Goal: Information Seeking & Learning: Learn about a topic

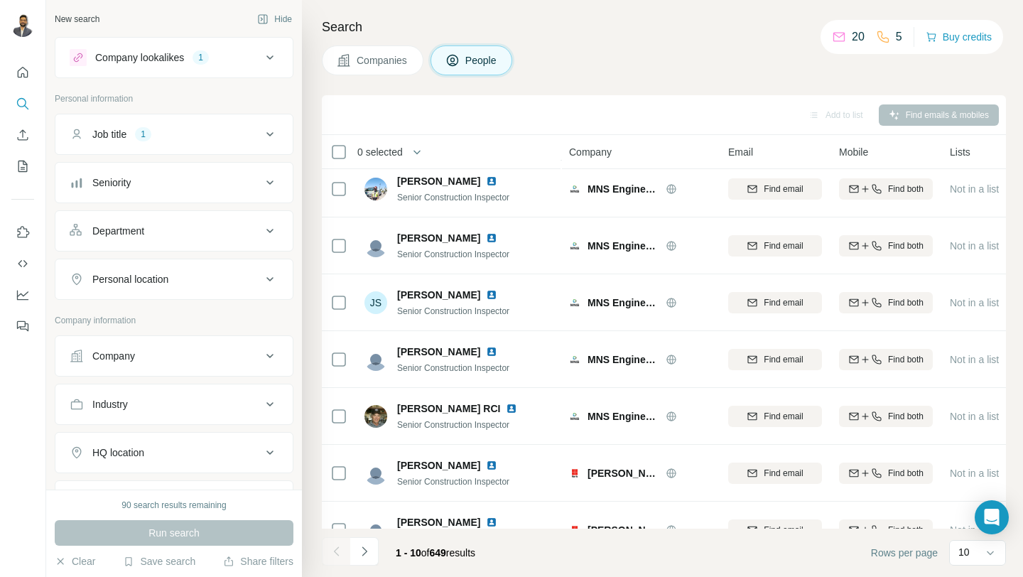
scroll to position [209, 0]
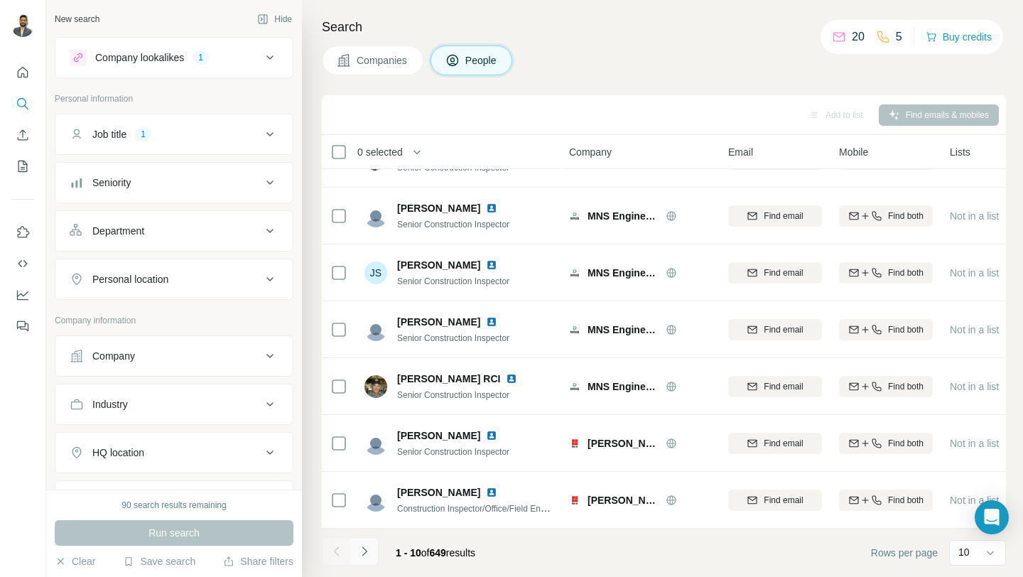
click at [373, 551] on button "Navigate to next page" at bounding box center [364, 551] width 28 height 28
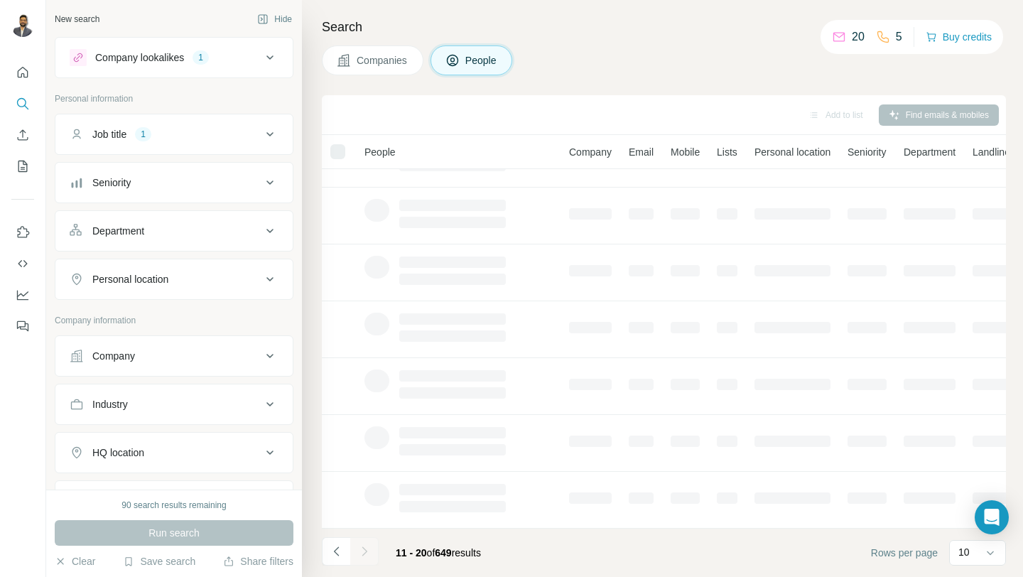
click at [373, 551] on div at bounding box center [364, 551] width 28 height 28
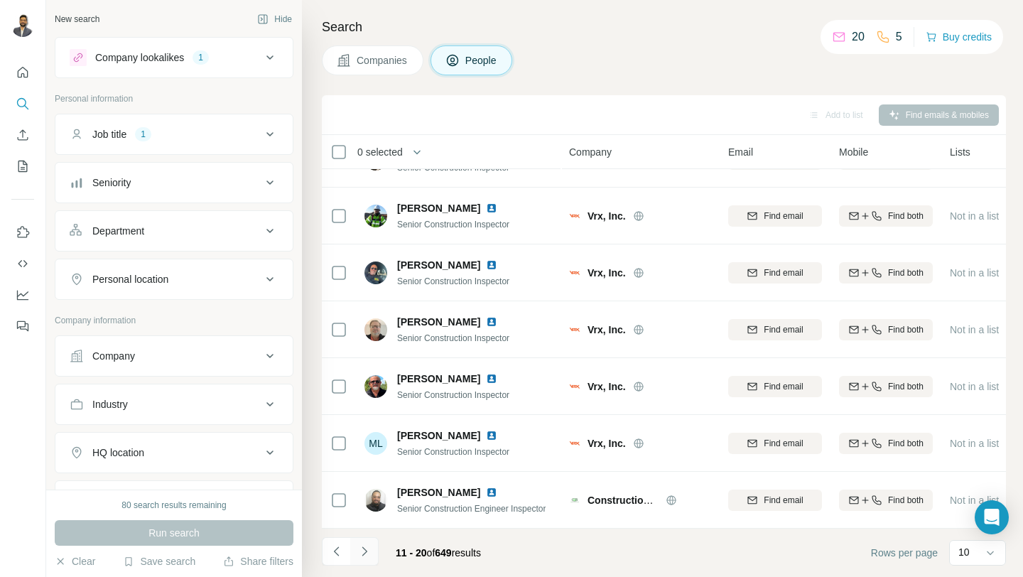
click at [374, 556] on button "Navigate to next page" at bounding box center [364, 551] width 28 height 28
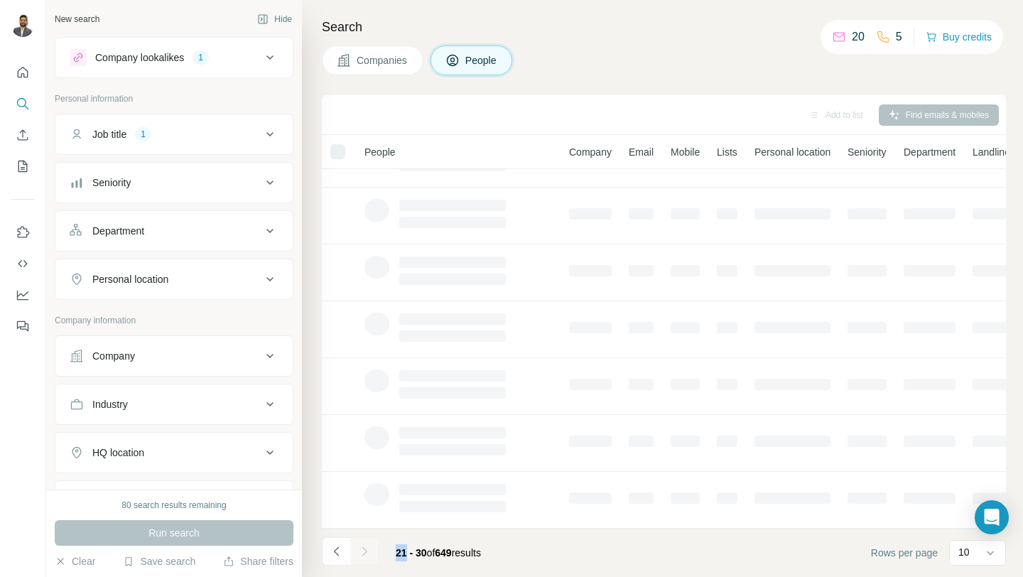
click at [374, 556] on div at bounding box center [364, 551] width 28 height 28
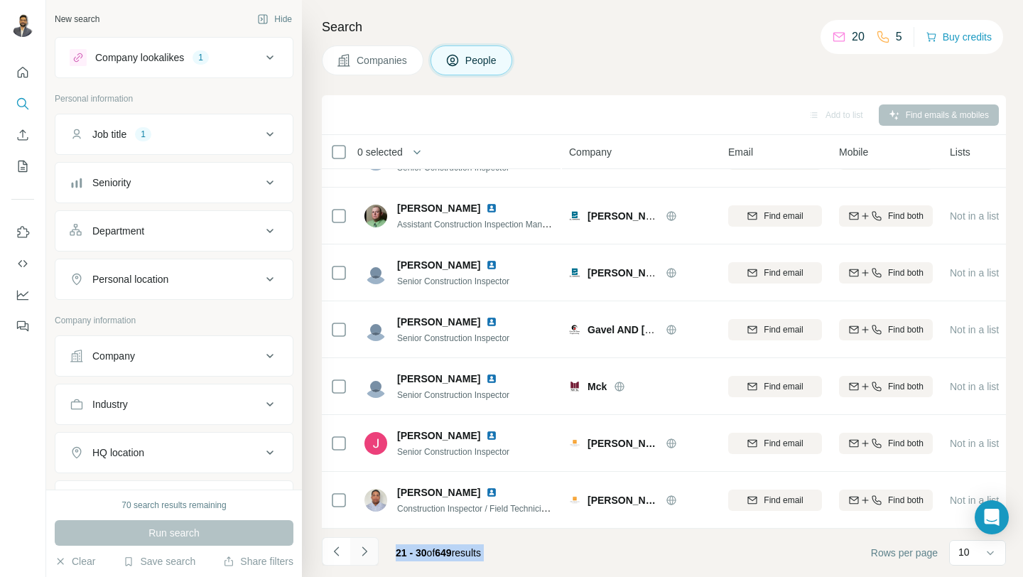
click at [365, 554] on icon "Navigate to next page" at bounding box center [364, 551] width 14 height 14
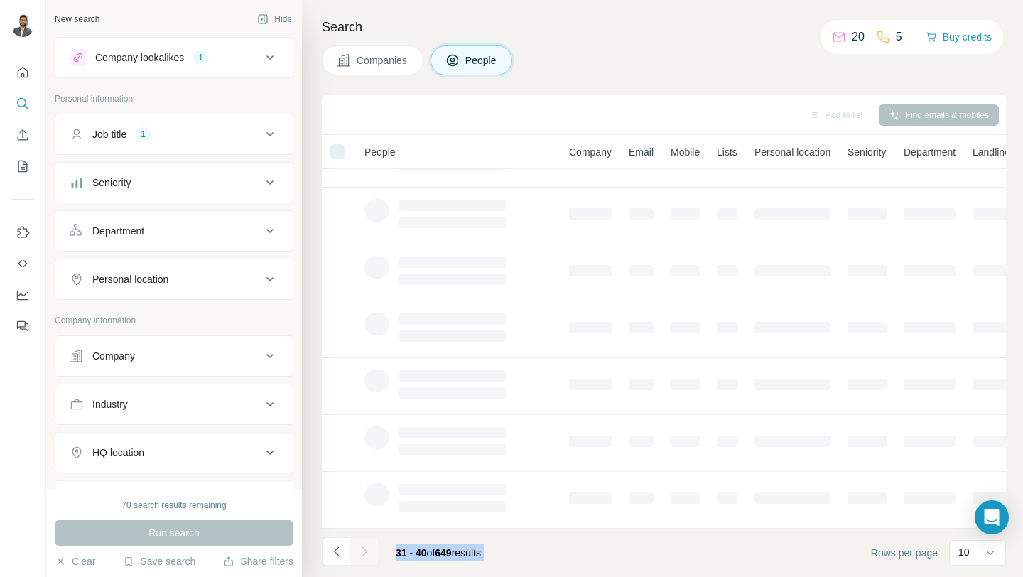
click at [365, 554] on div at bounding box center [364, 551] width 28 height 28
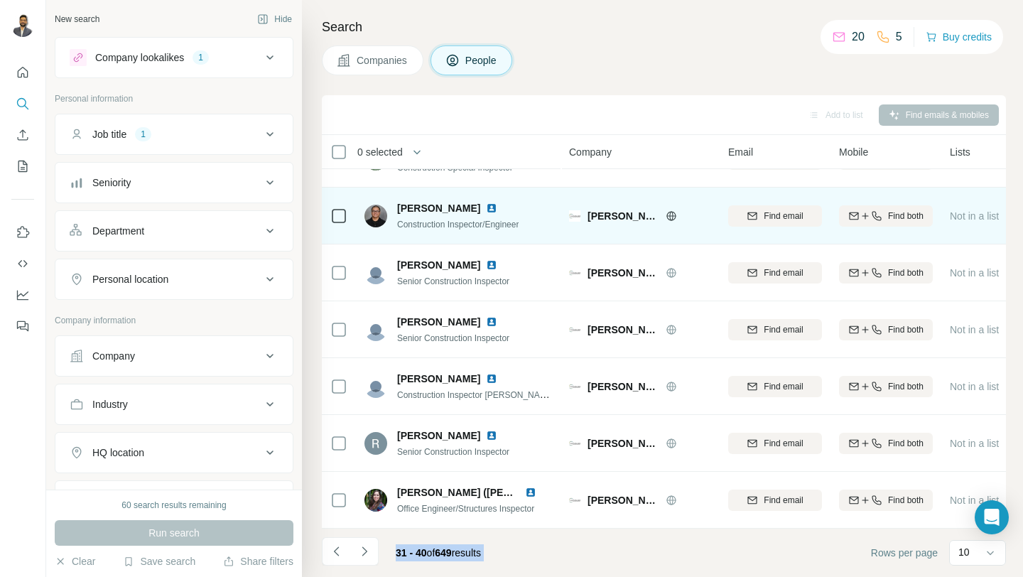
click at [486, 209] on img at bounding box center [491, 207] width 11 height 11
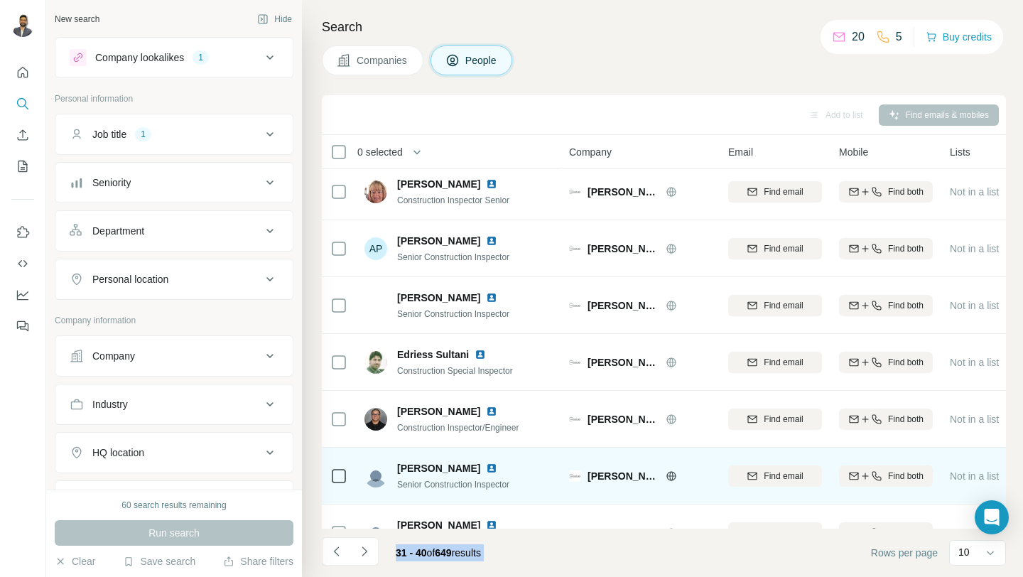
scroll to position [0, 0]
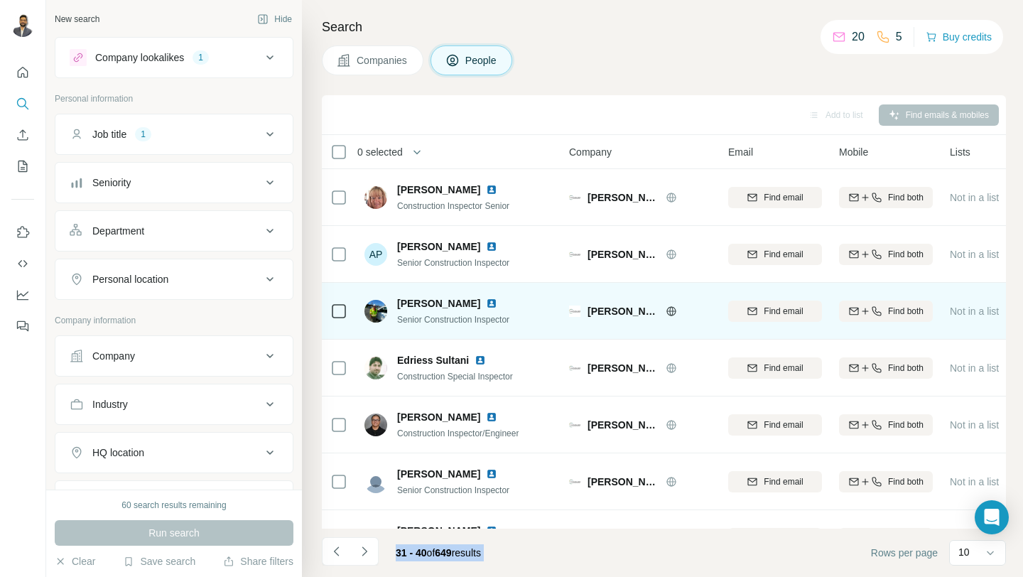
click at [497, 305] on img at bounding box center [491, 303] width 11 height 11
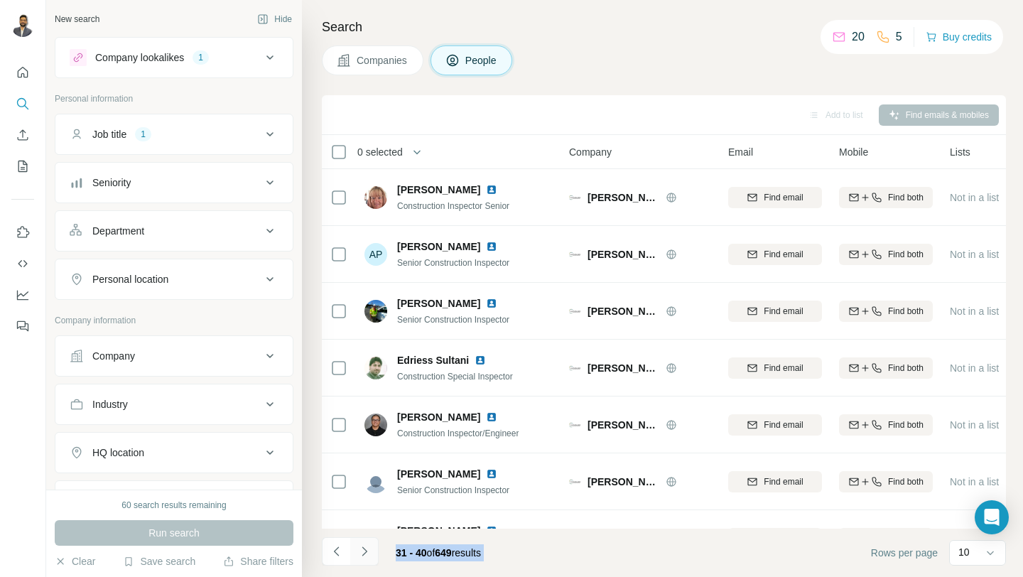
click at [366, 559] on button "Navigate to next page" at bounding box center [364, 551] width 28 height 28
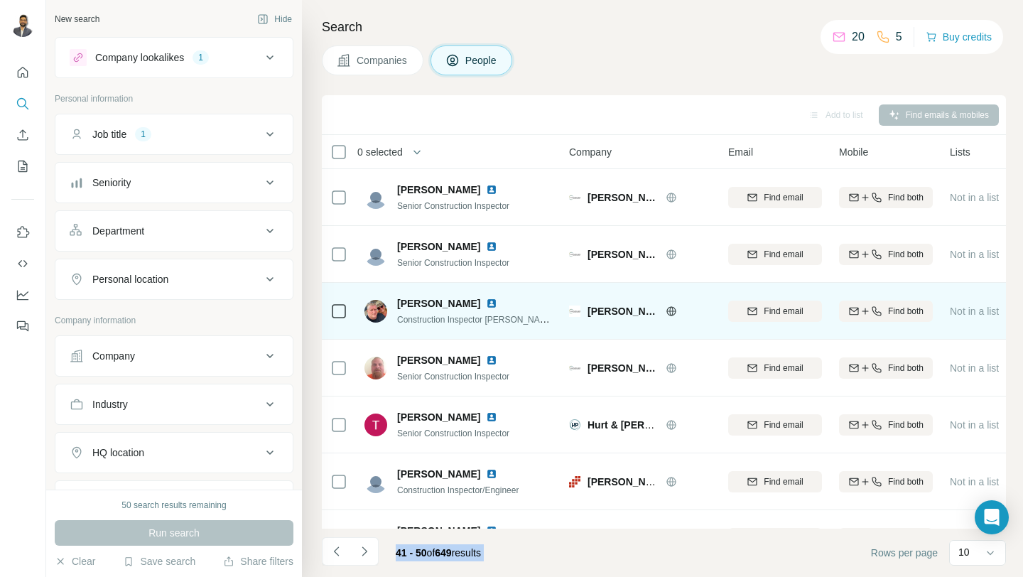
click at [486, 305] on img at bounding box center [491, 303] width 11 height 11
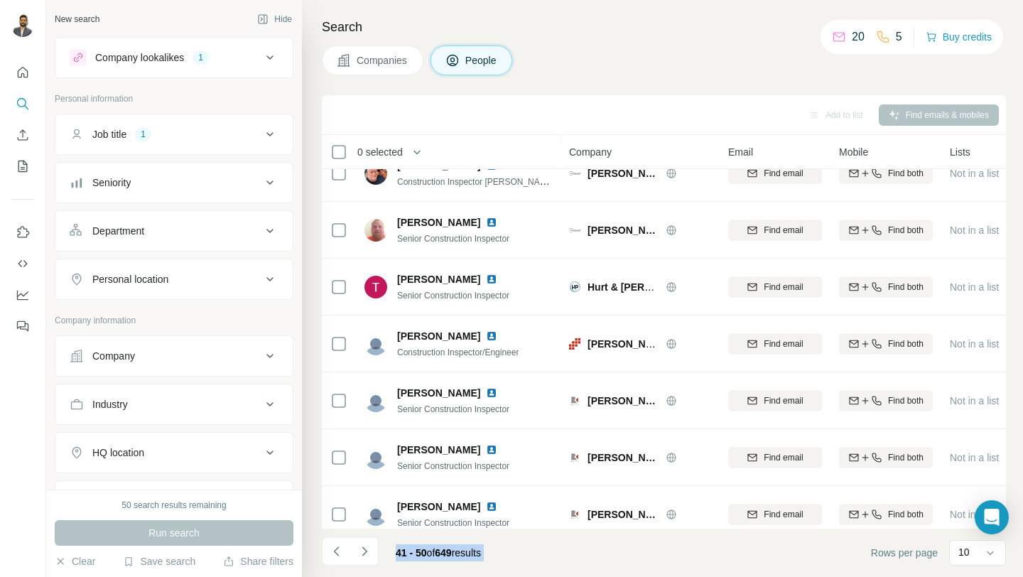
scroll to position [122, 0]
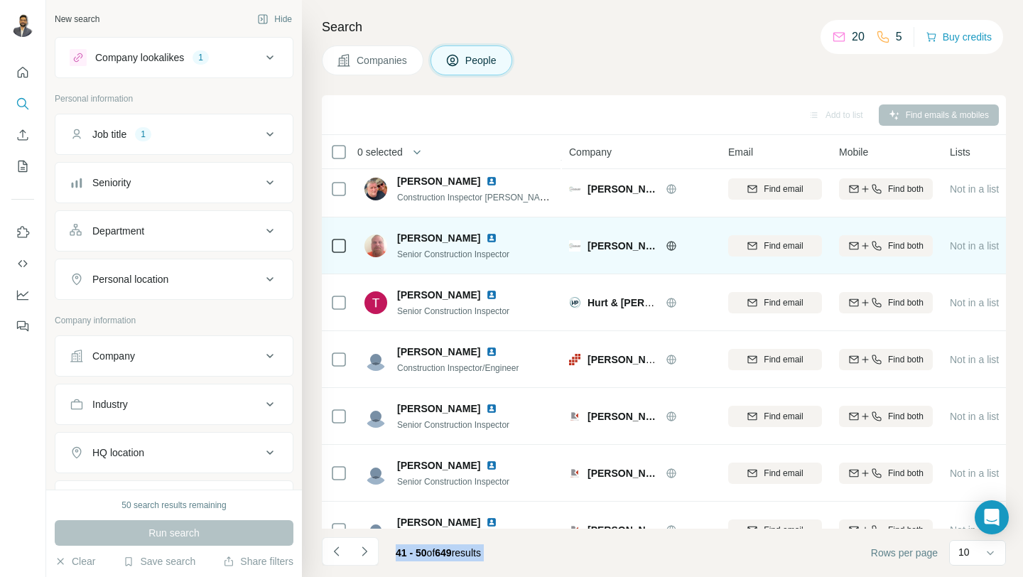
click at [486, 234] on img at bounding box center [491, 237] width 11 height 11
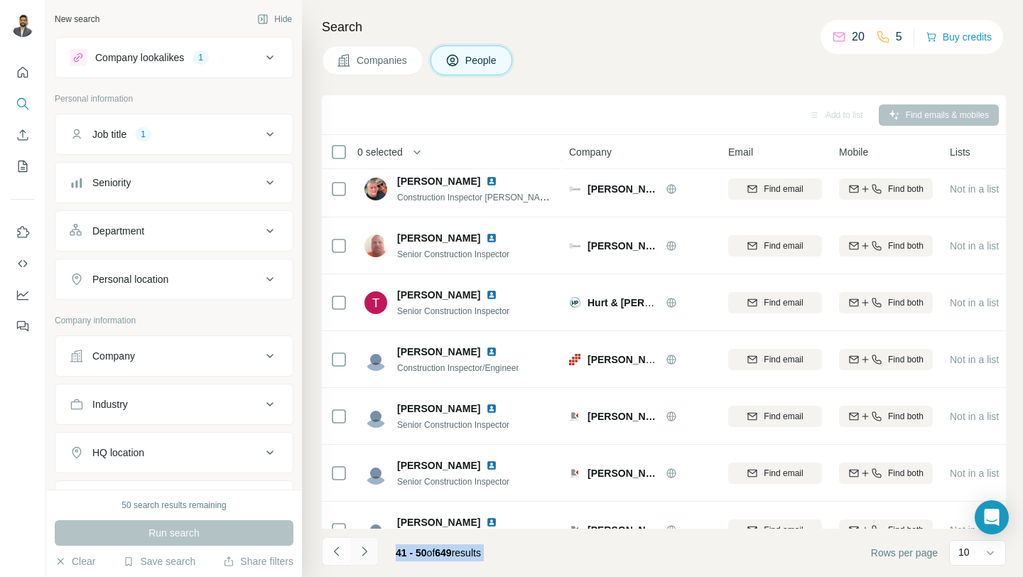
click at [369, 554] on icon "Navigate to next page" at bounding box center [364, 551] width 14 height 14
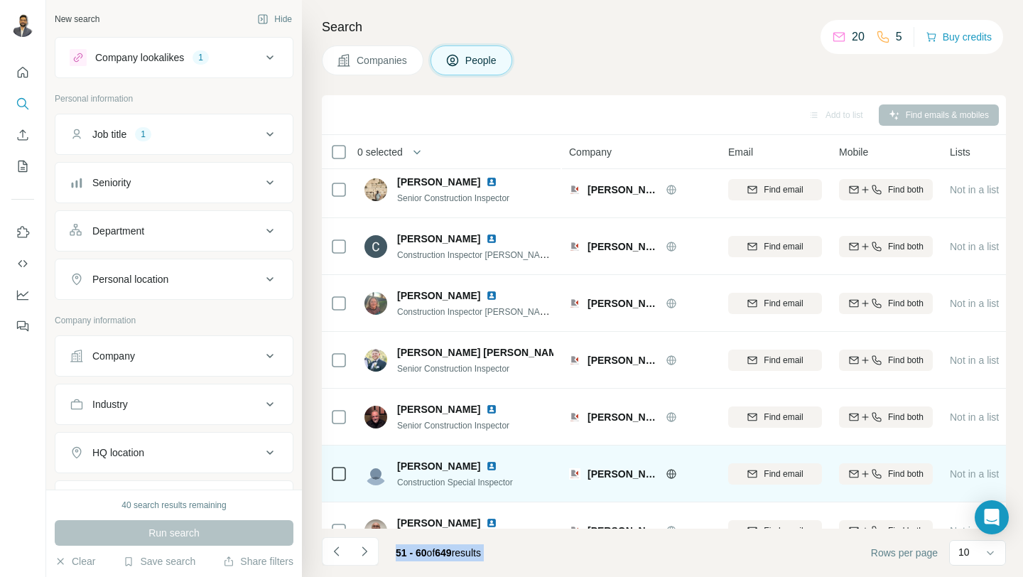
scroll to position [0, 0]
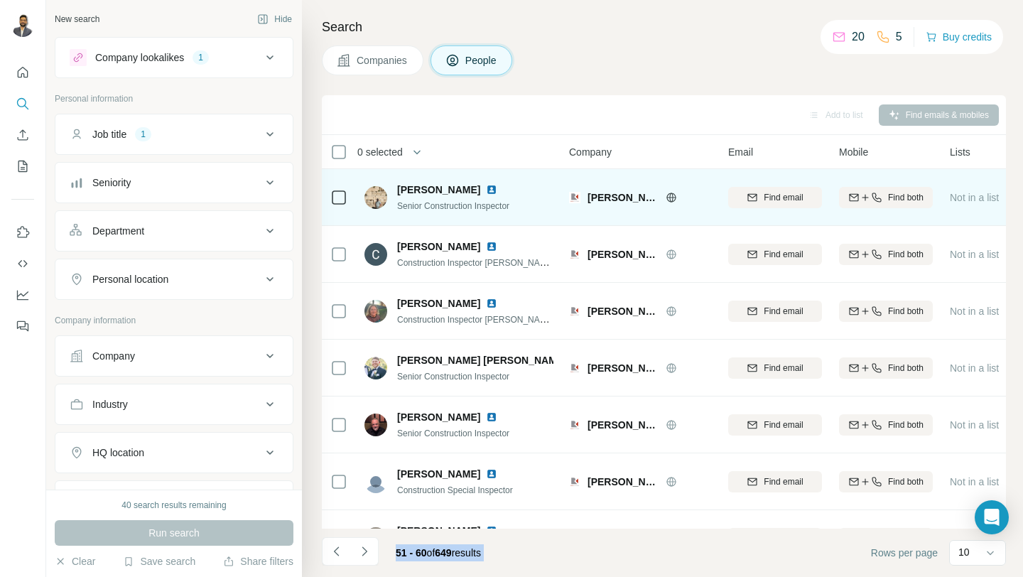
click at [490, 190] on img at bounding box center [491, 189] width 11 height 11
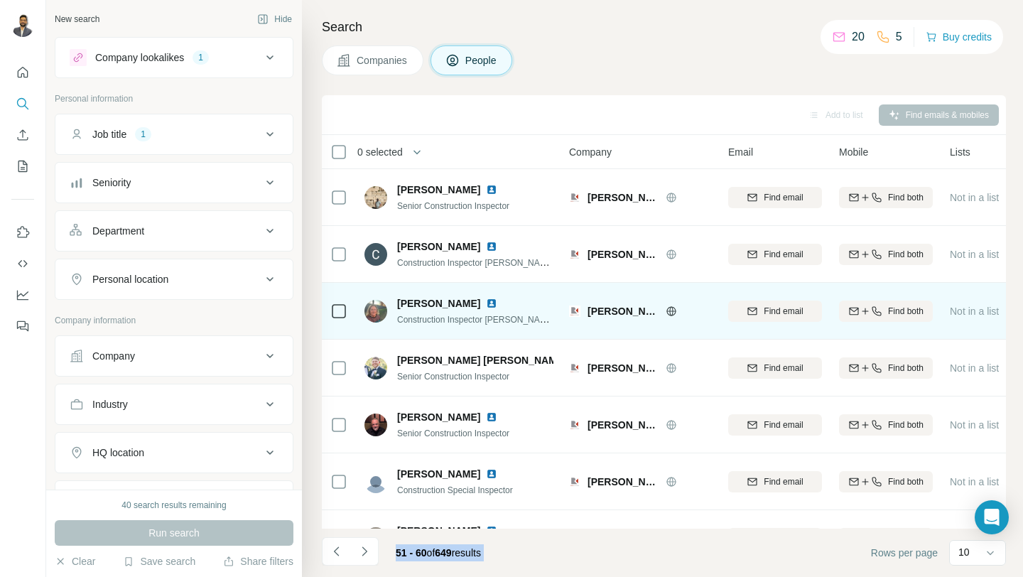
click at [491, 302] on img at bounding box center [491, 303] width 11 height 11
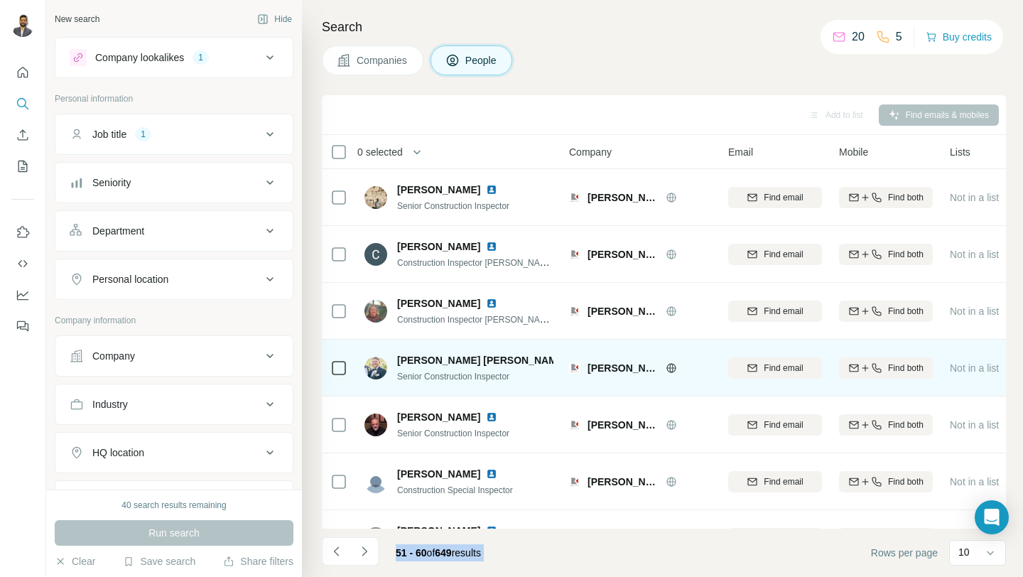
click at [572, 360] on img at bounding box center [577, 359] width 11 height 11
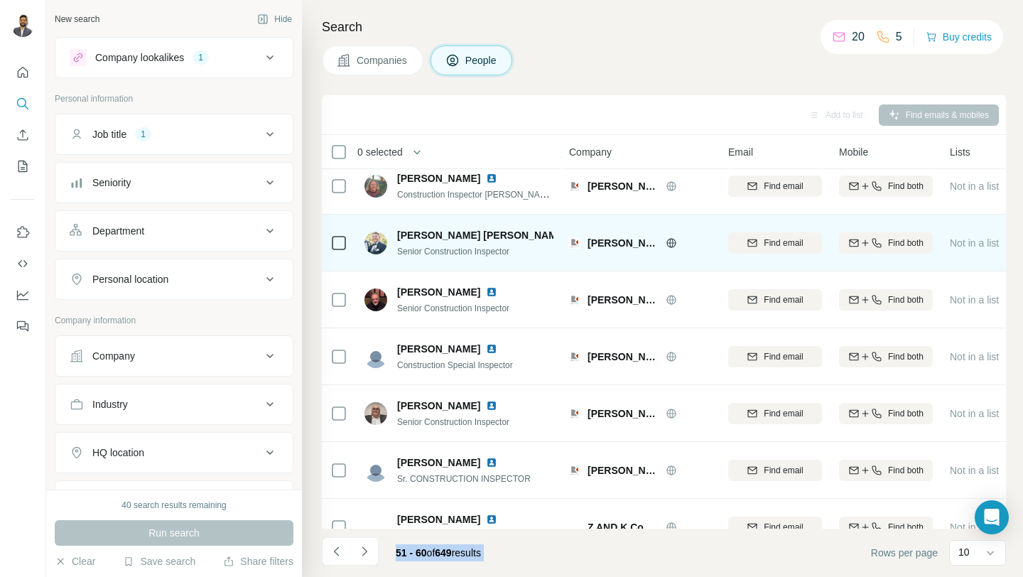
scroll to position [209, 0]
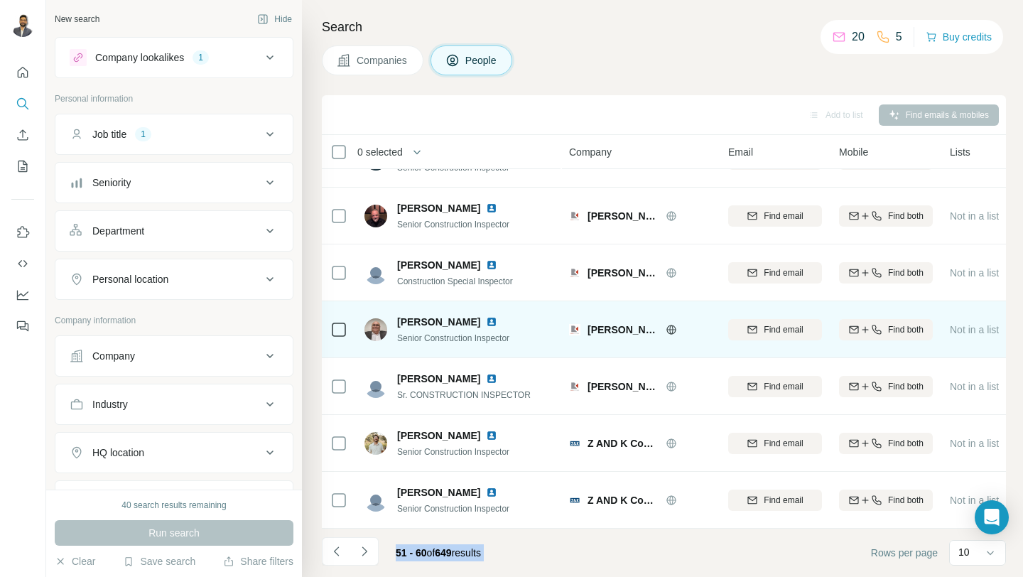
click at [486, 317] on img at bounding box center [491, 321] width 11 height 11
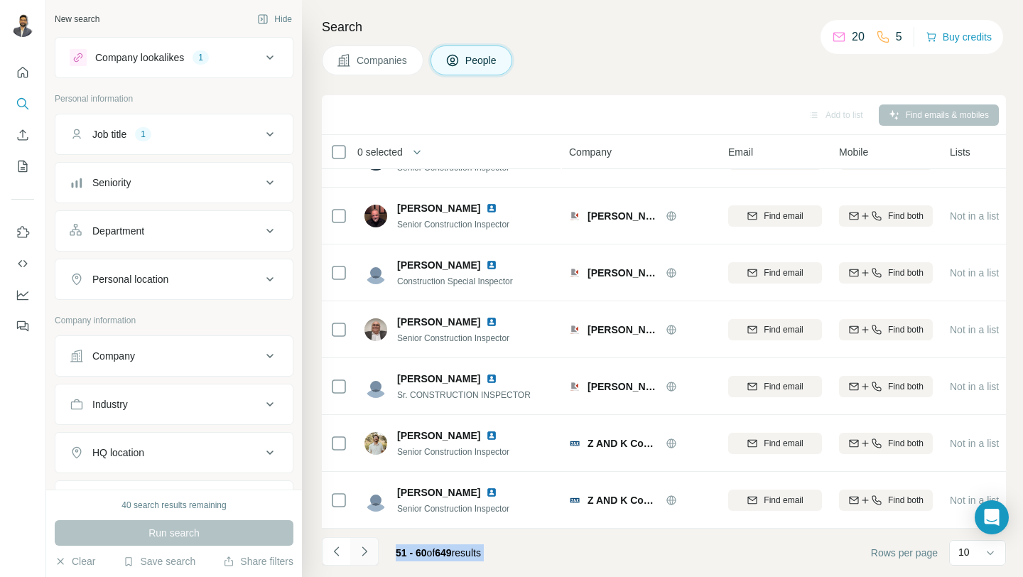
click at [370, 555] on icon "Navigate to next page" at bounding box center [364, 551] width 14 height 14
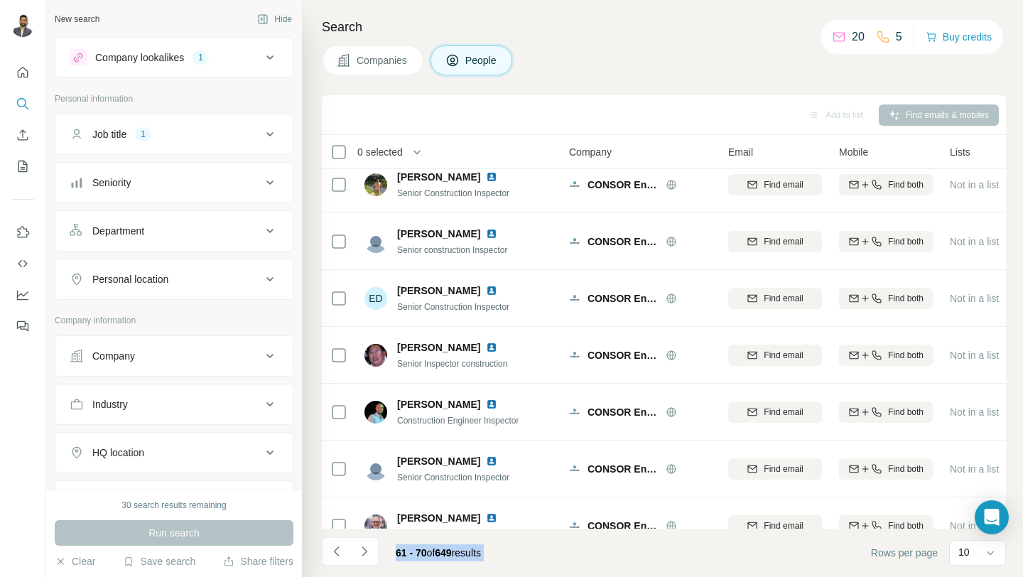
scroll to position [0, 0]
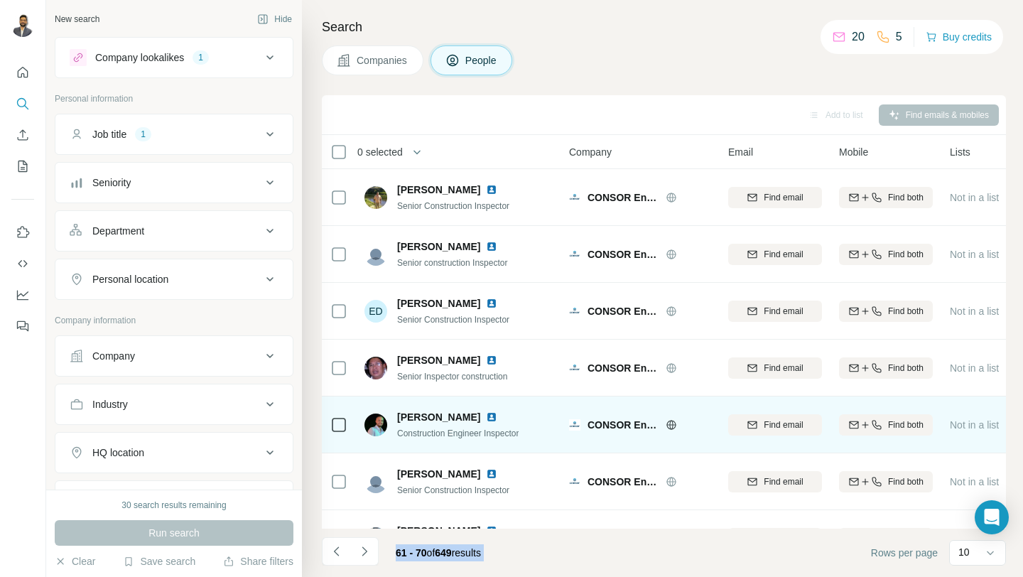
click at [486, 413] on img at bounding box center [491, 416] width 11 height 11
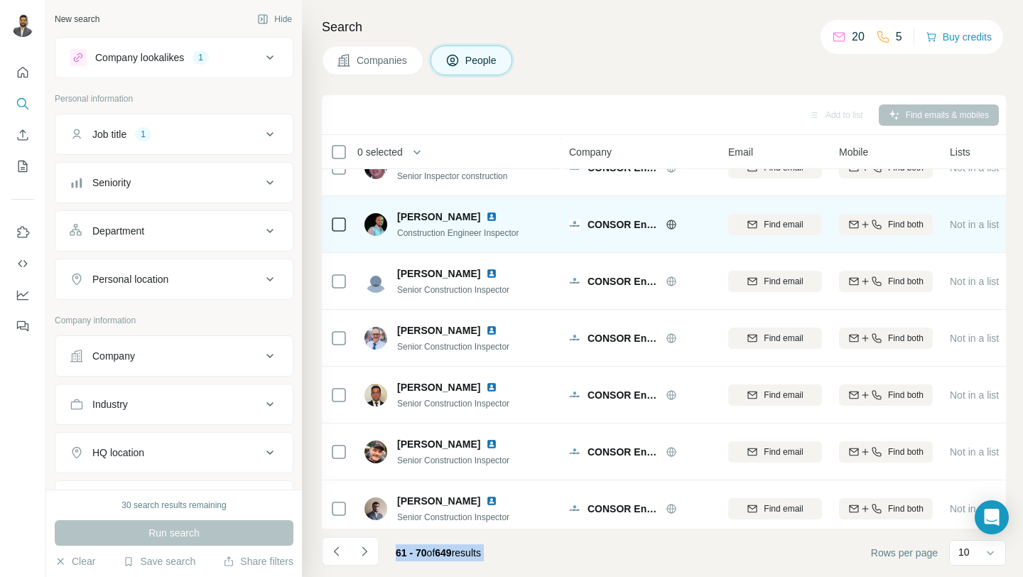
scroll to position [209, 0]
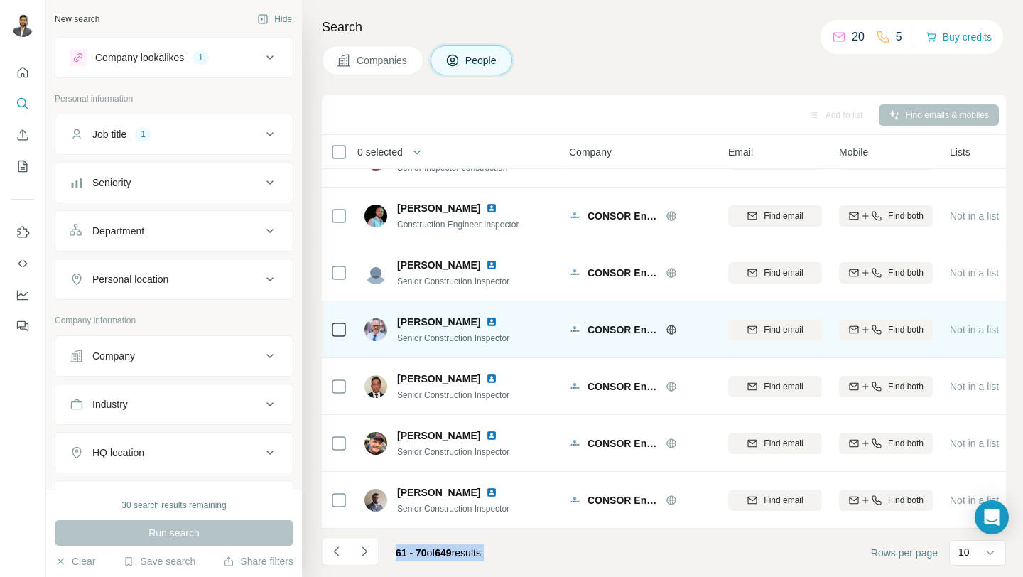
click at [497, 324] on img at bounding box center [491, 321] width 11 height 11
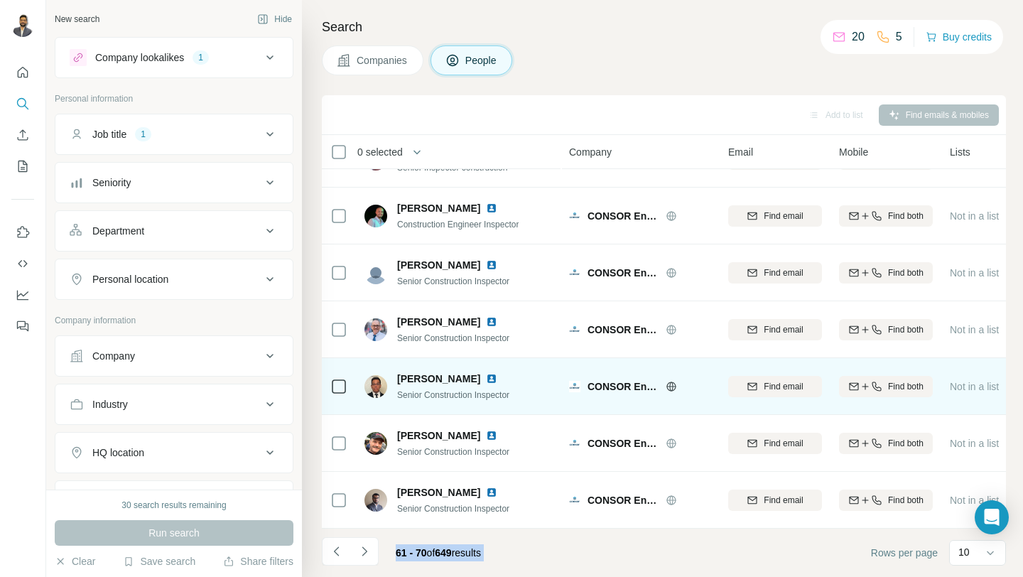
click at [497, 376] on img at bounding box center [491, 378] width 11 height 11
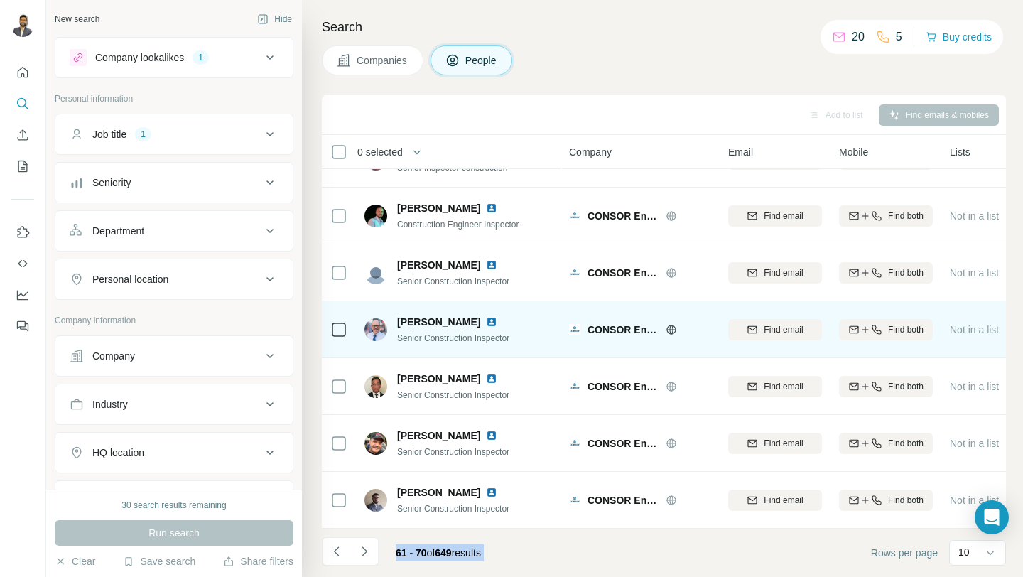
click at [497, 318] on img at bounding box center [491, 321] width 11 height 11
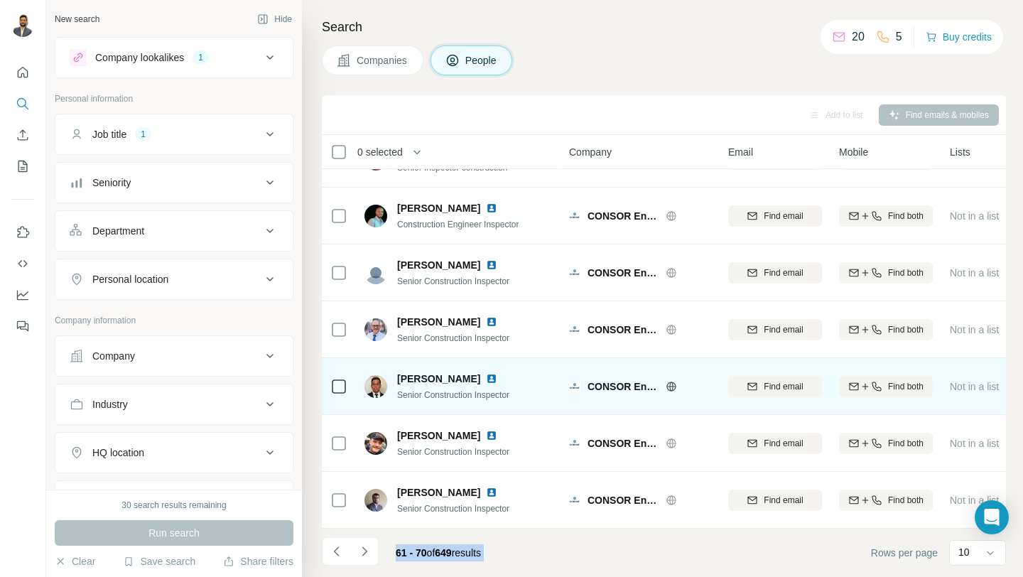
click at [497, 378] on img at bounding box center [491, 378] width 11 height 11
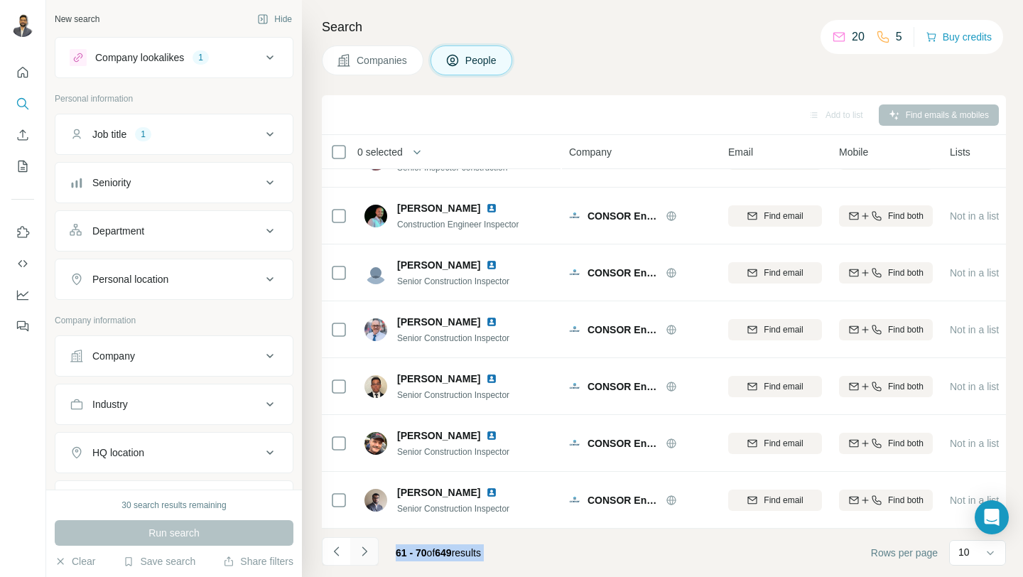
click at [364, 550] on icon "Navigate to next page" at bounding box center [364, 551] width 14 height 14
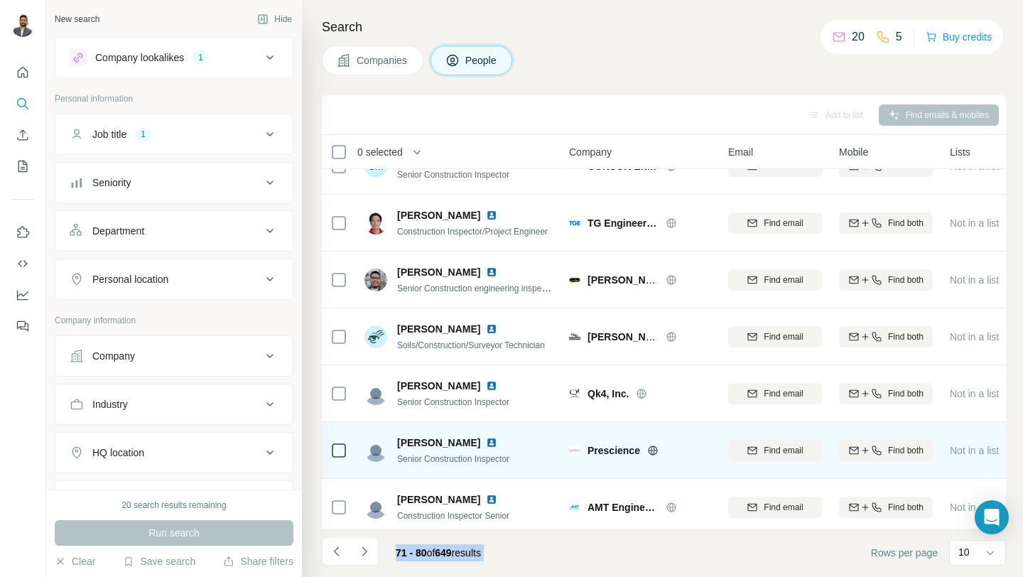
scroll to position [0, 0]
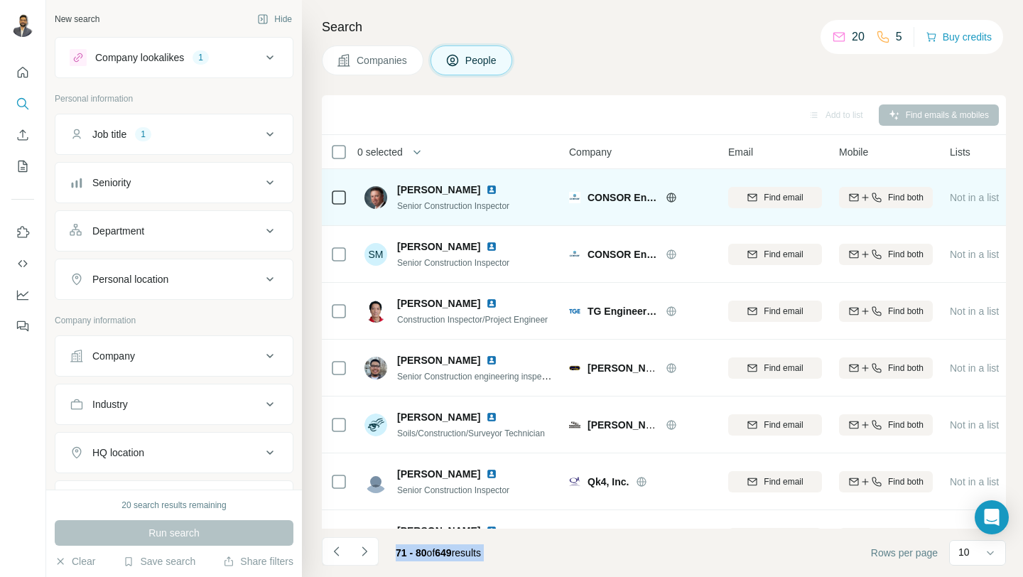
click at [486, 190] on img at bounding box center [491, 189] width 11 height 11
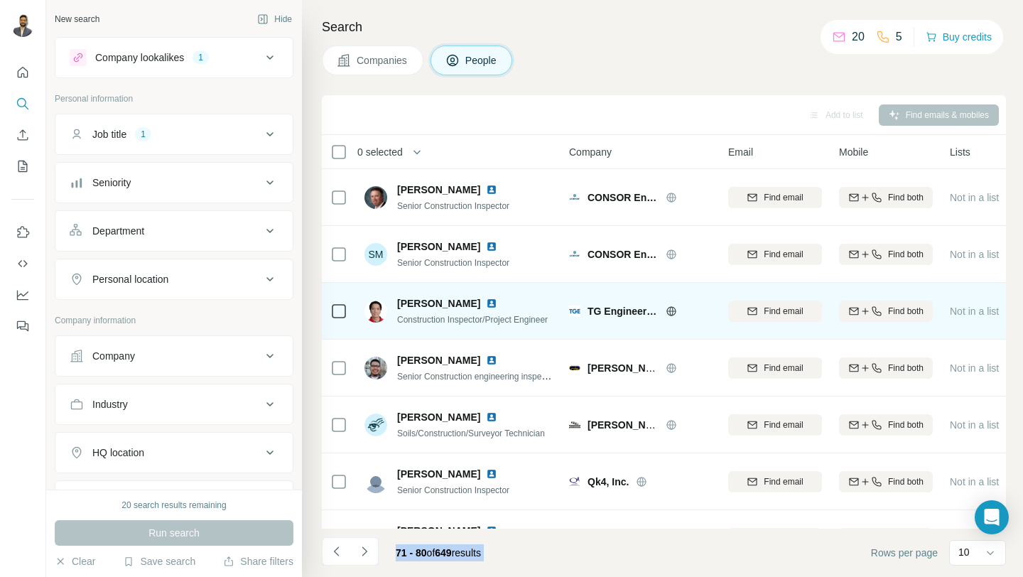
click at [494, 305] on img at bounding box center [491, 303] width 11 height 11
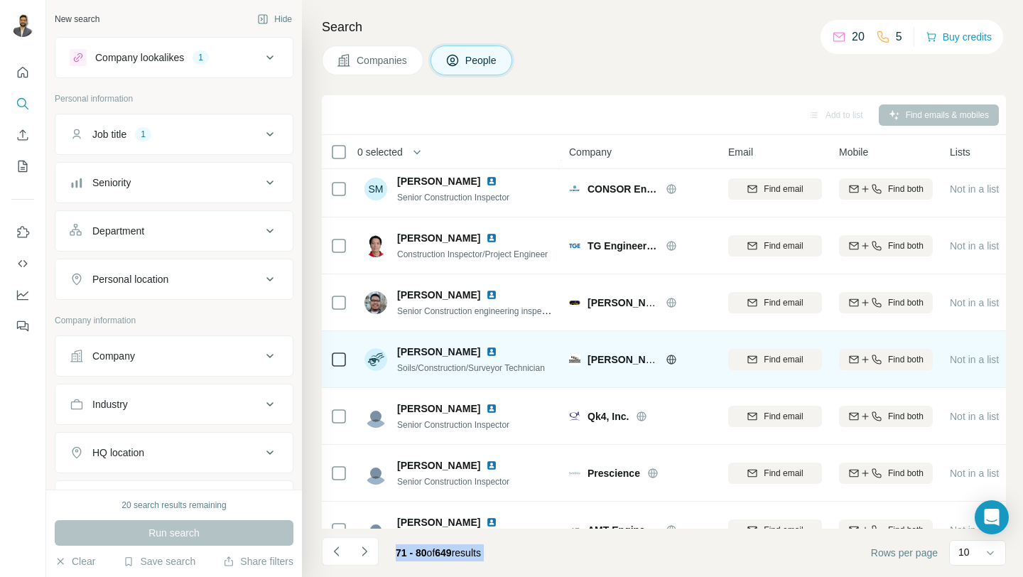
scroll to position [209, 0]
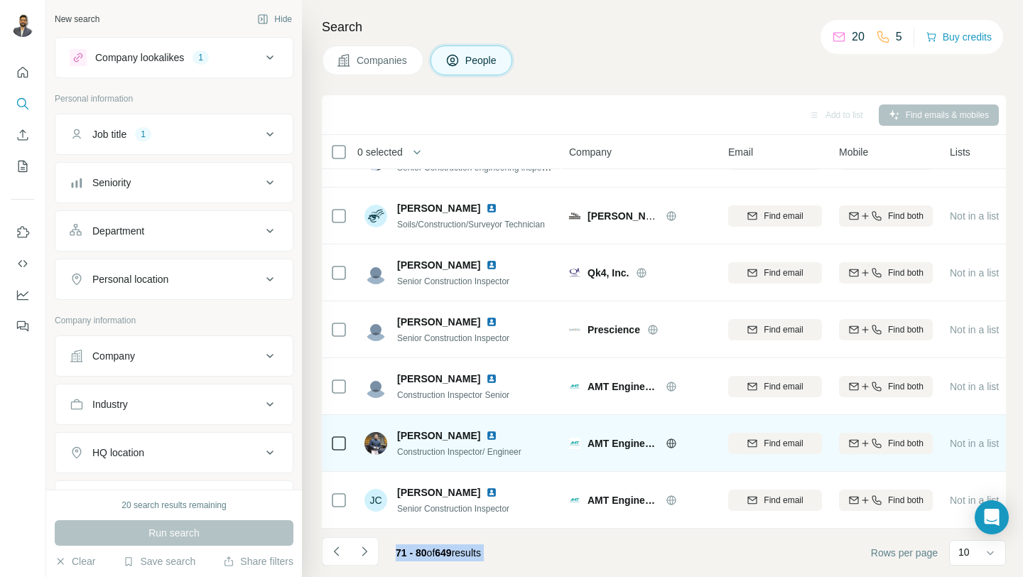
click at [486, 435] on img at bounding box center [491, 435] width 11 height 11
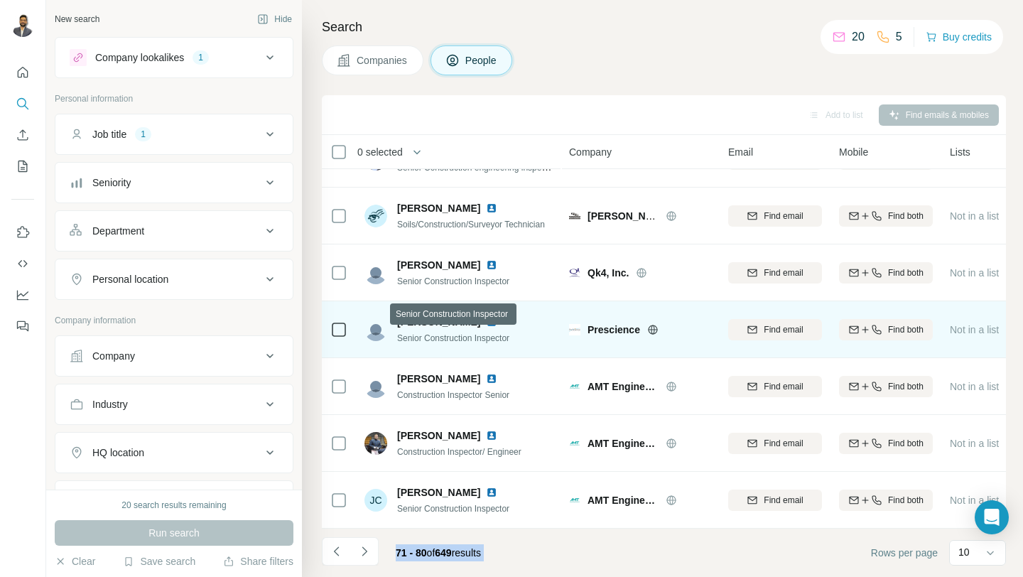
scroll to position [0, 0]
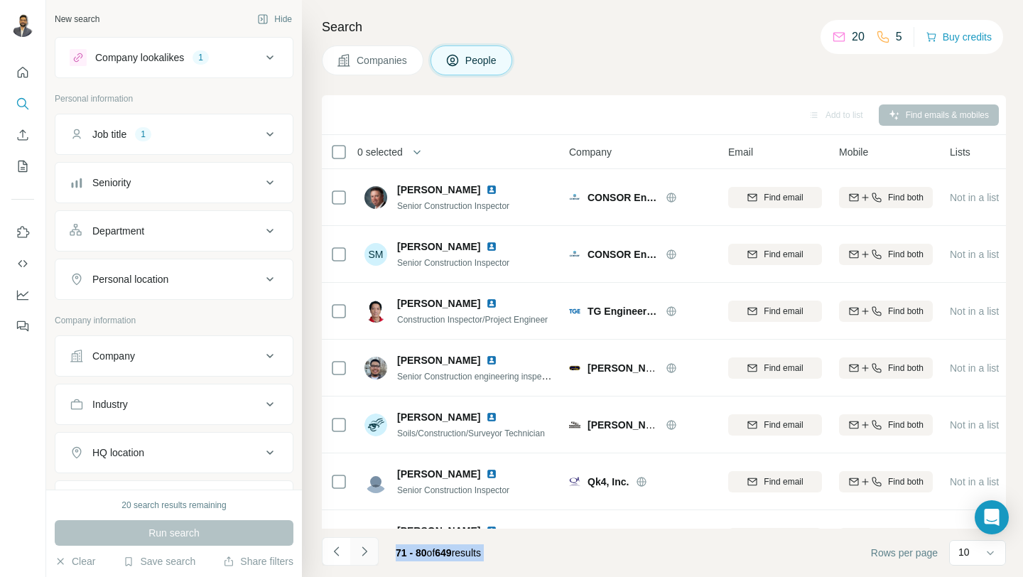
click at [365, 546] on icon "Navigate to next page" at bounding box center [364, 551] width 14 height 14
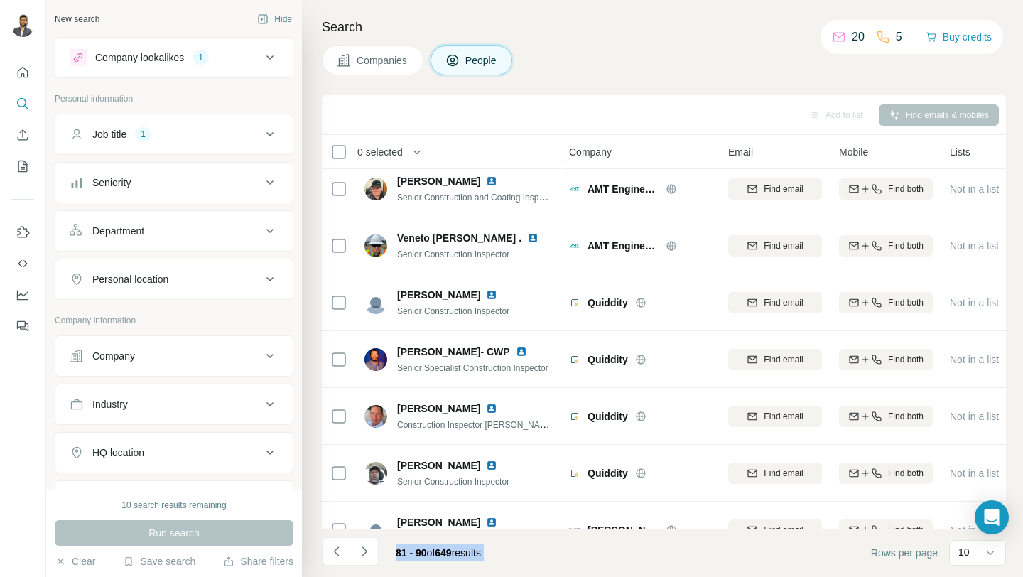
scroll to position [209, 0]
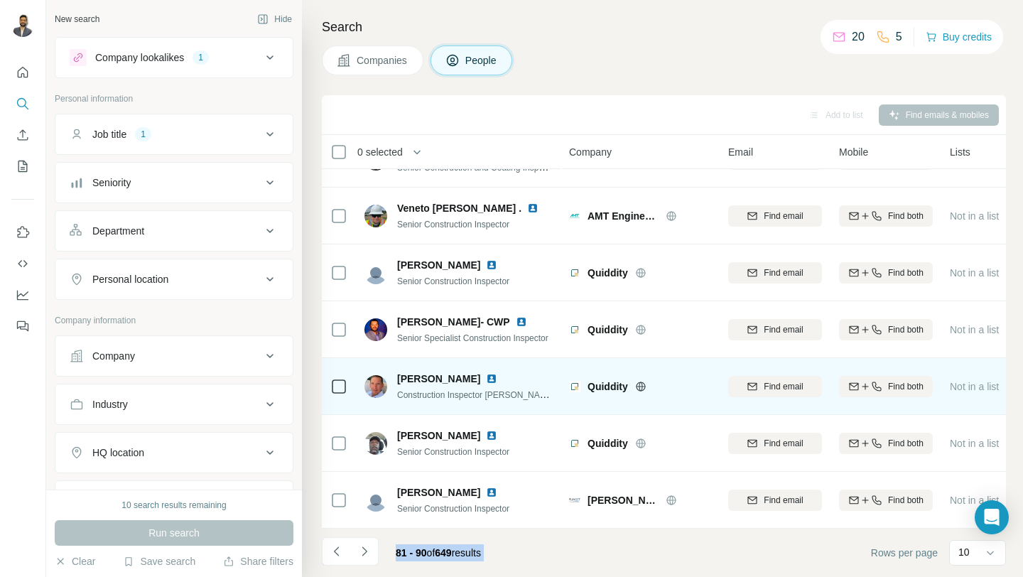
click at [486, 377] on img at bounding box center [491, 378] width 11 height 11
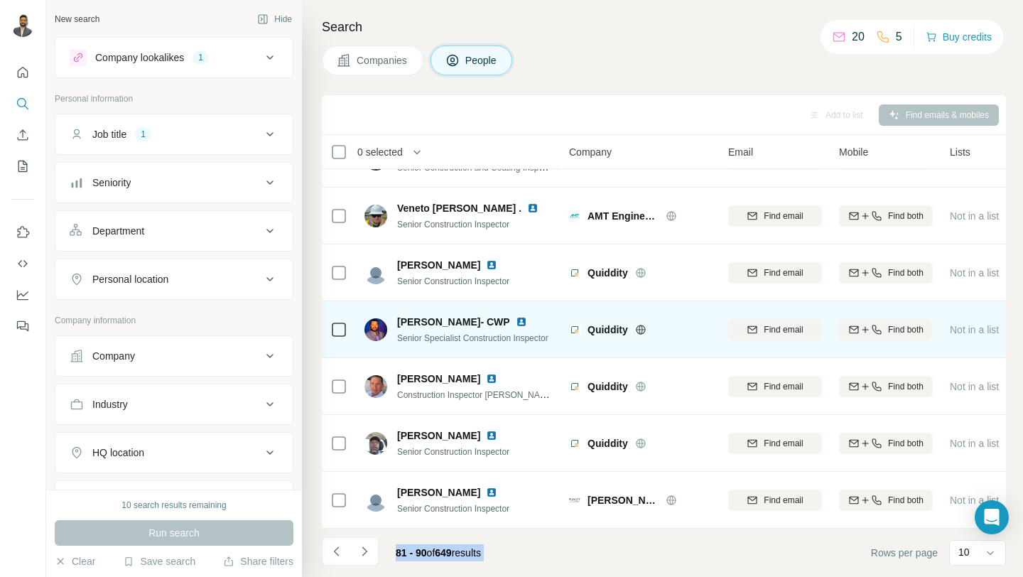
click at [516, 322] on img at bounding box center [521, 321] width 11 height 11
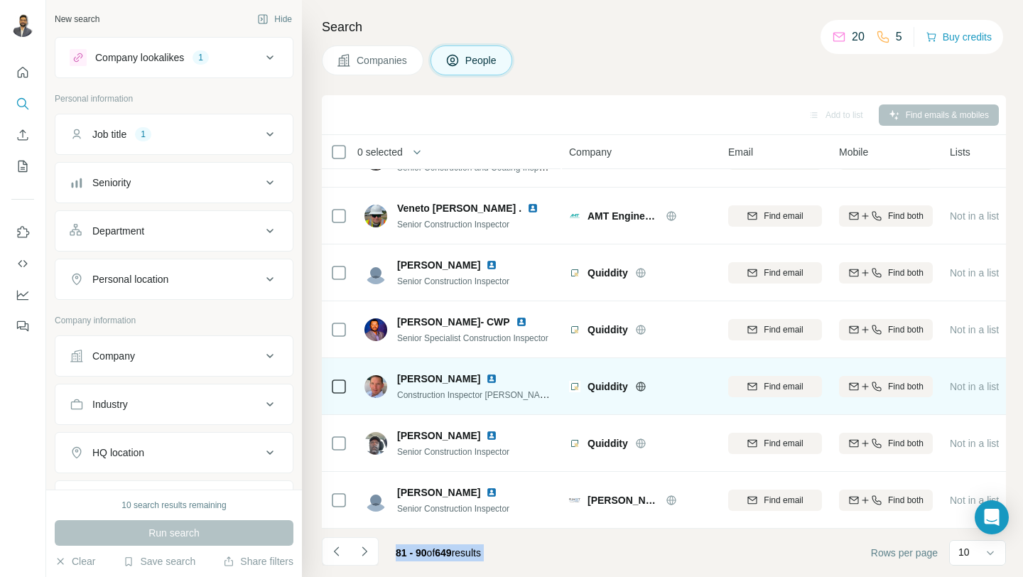
click at [487, 379] on img at bounding box center [491, 378] width 11 height 11
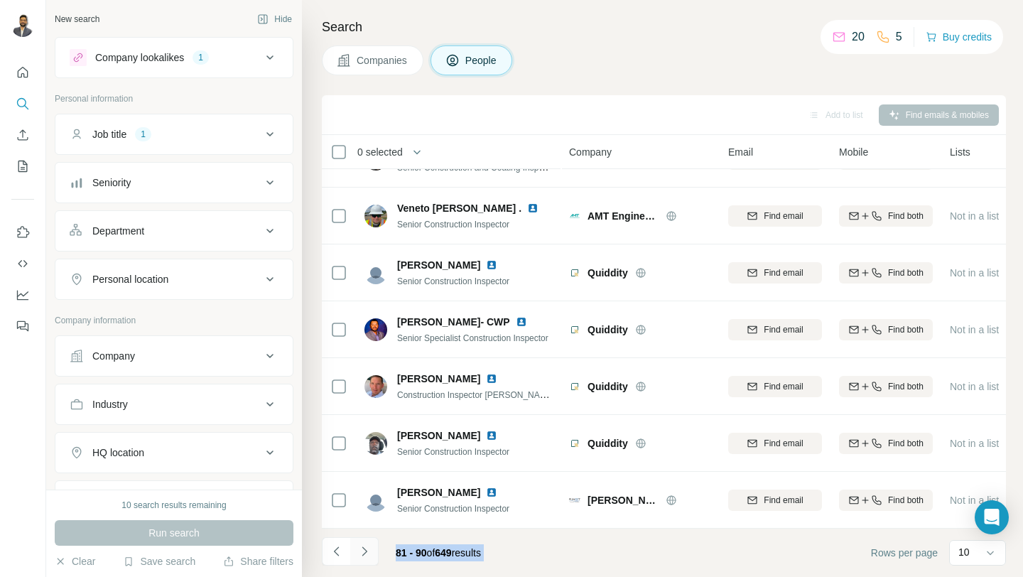
click at [365, 555] on icon "Navigate to next page" at bounding box center [364, 551] width 14 height 14
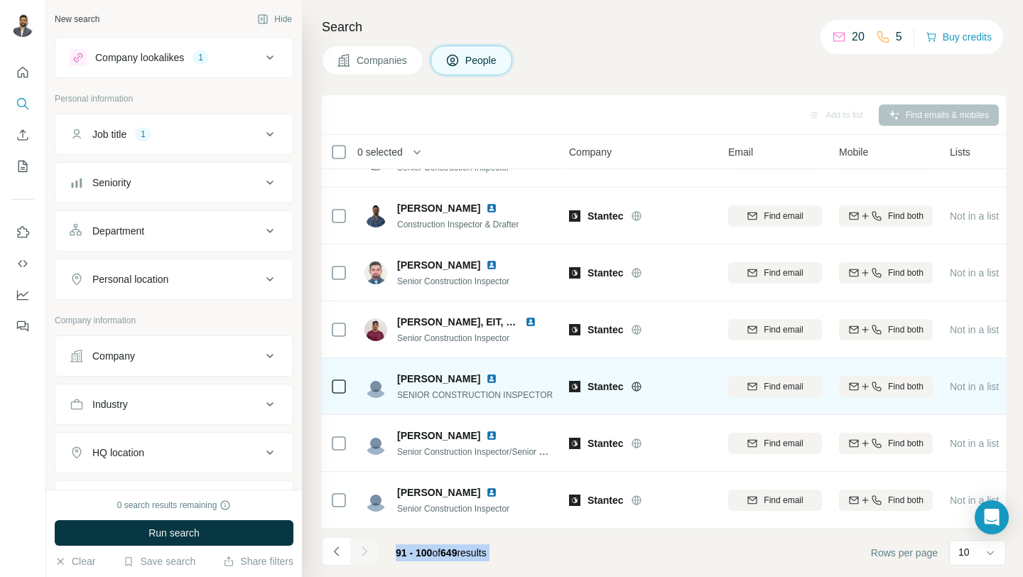
scroll to position [0, 0]
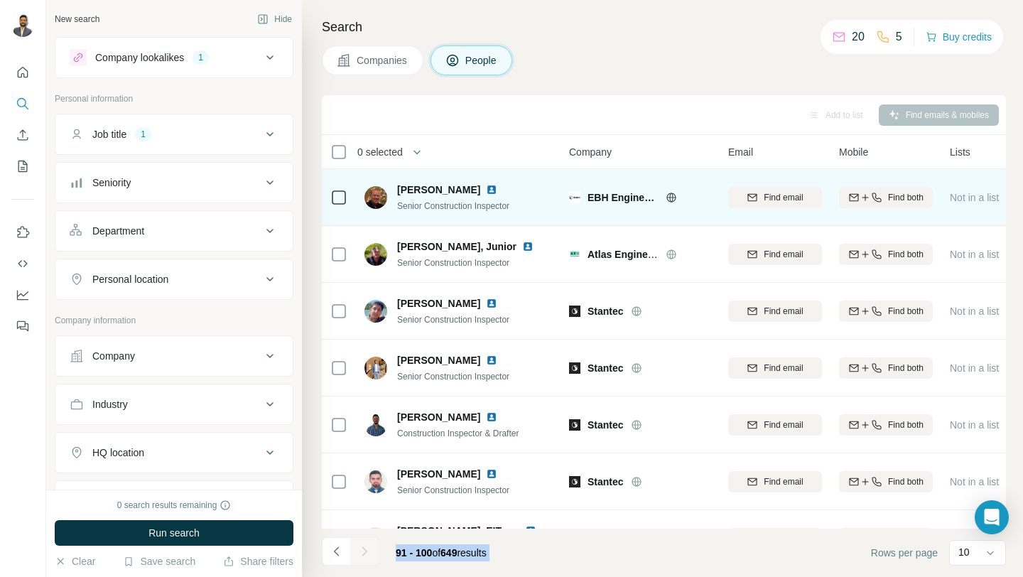
click at [486, 190] on img at bounding box center [491, 189] width 11 height 11
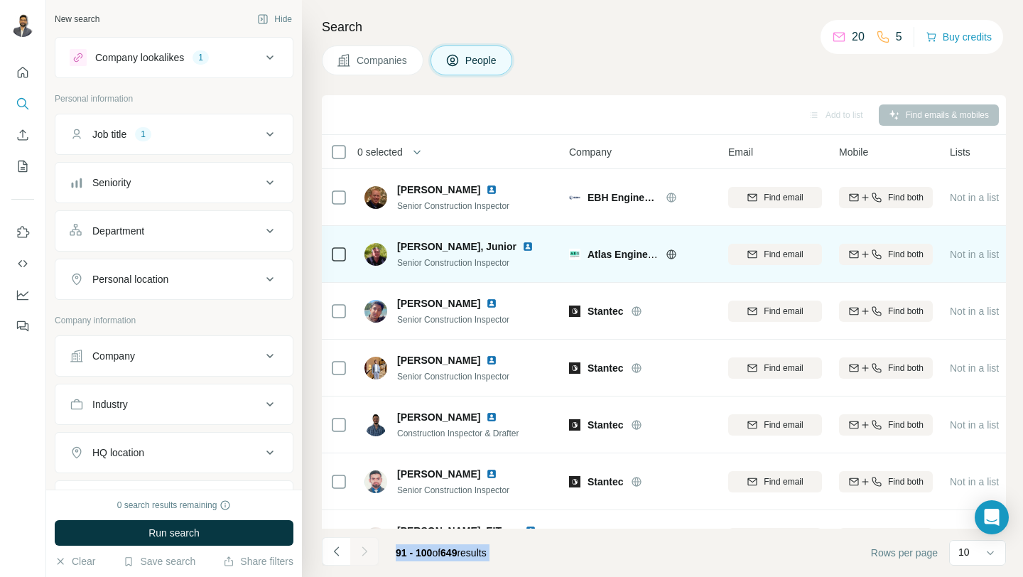
click at [522, 242] on img at bounding box center [527, 246] width 11 height 11
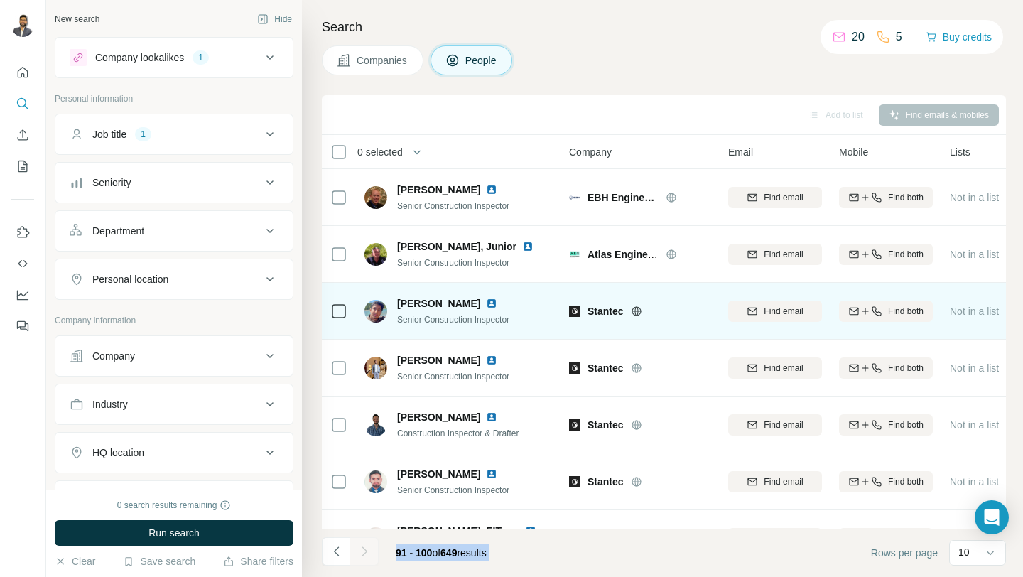
click at [486, 305] on img at bounding box center [491, 303] width 11 height 11
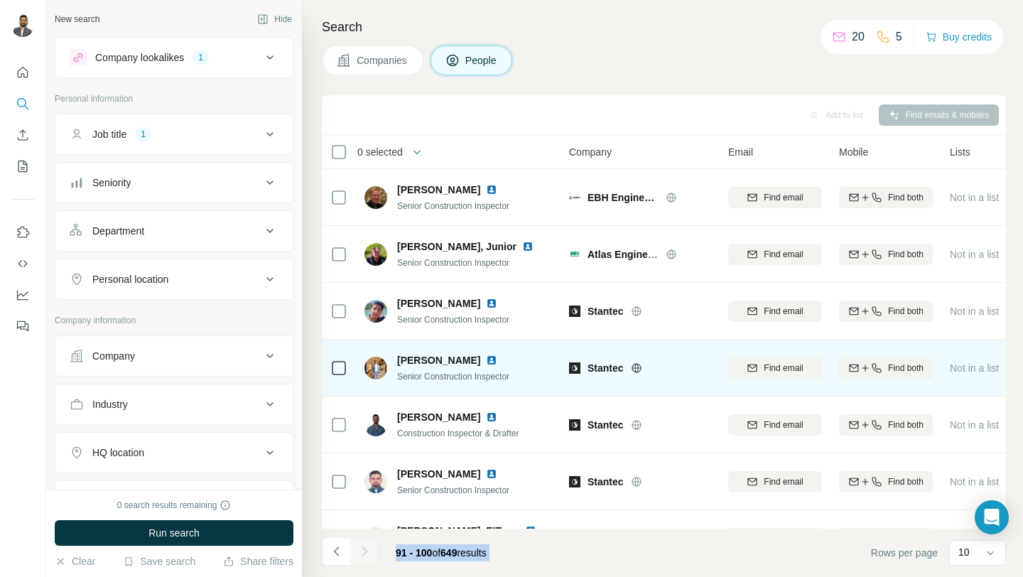
click at [487, 363] on img at bounding box center [491, 359] width 11 height 11
